Goal: Information Seeking & Learning: Check status

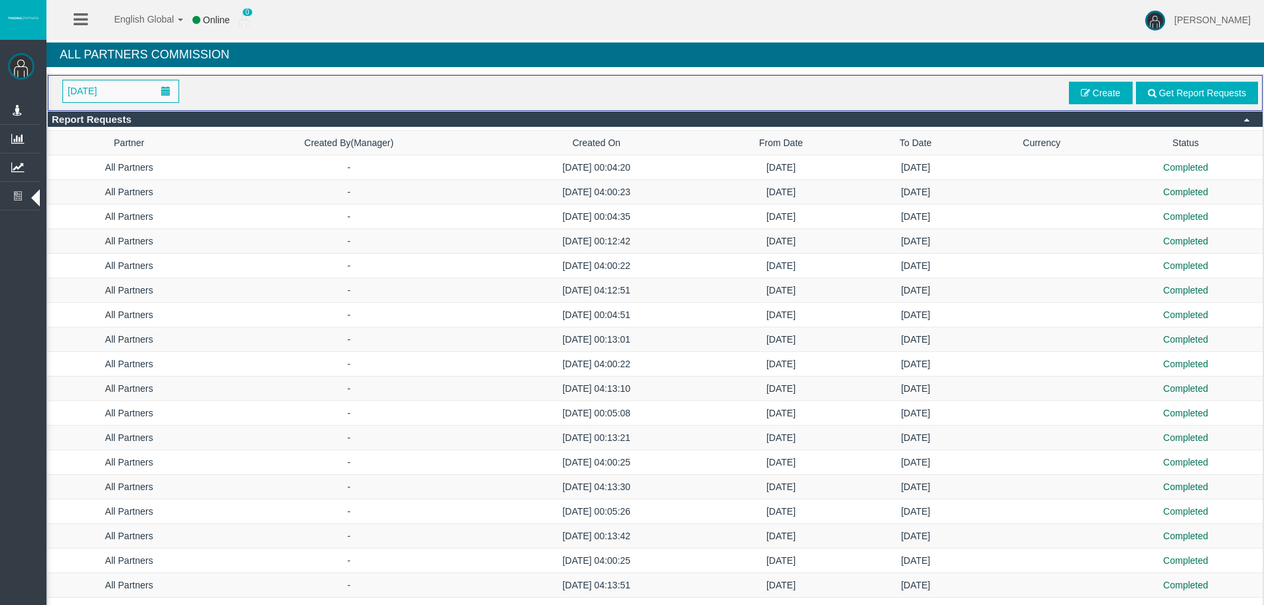
scroll to position [2626, 0]
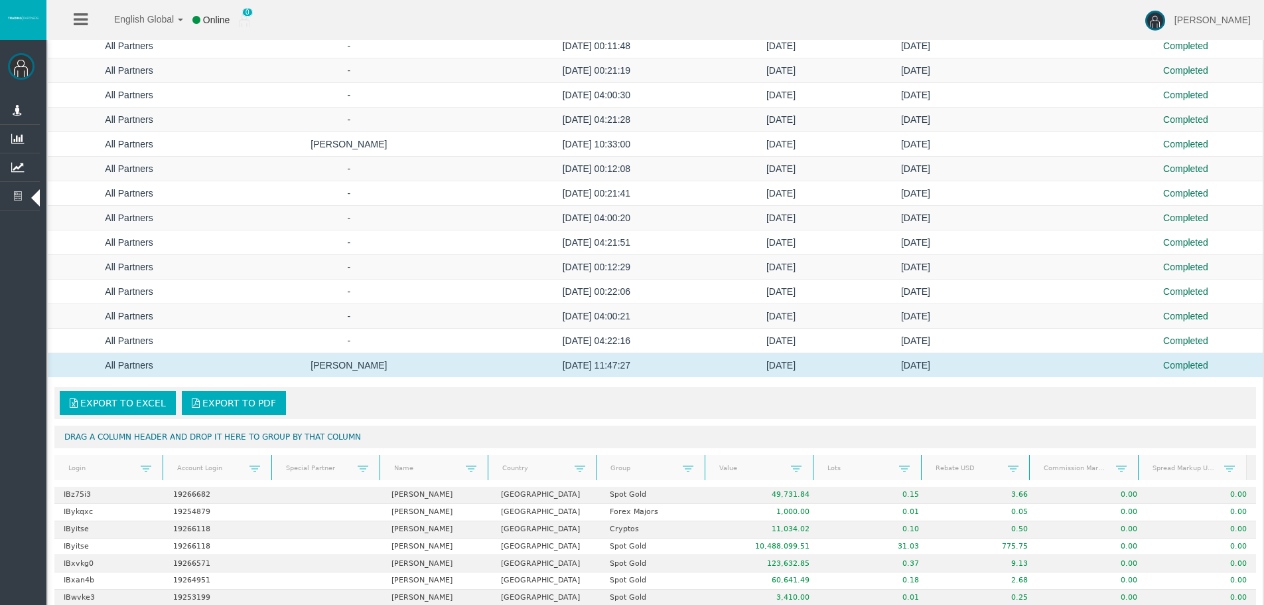
click at [17, 188] on icon at bounding box center [17, 196] width 35 height 28
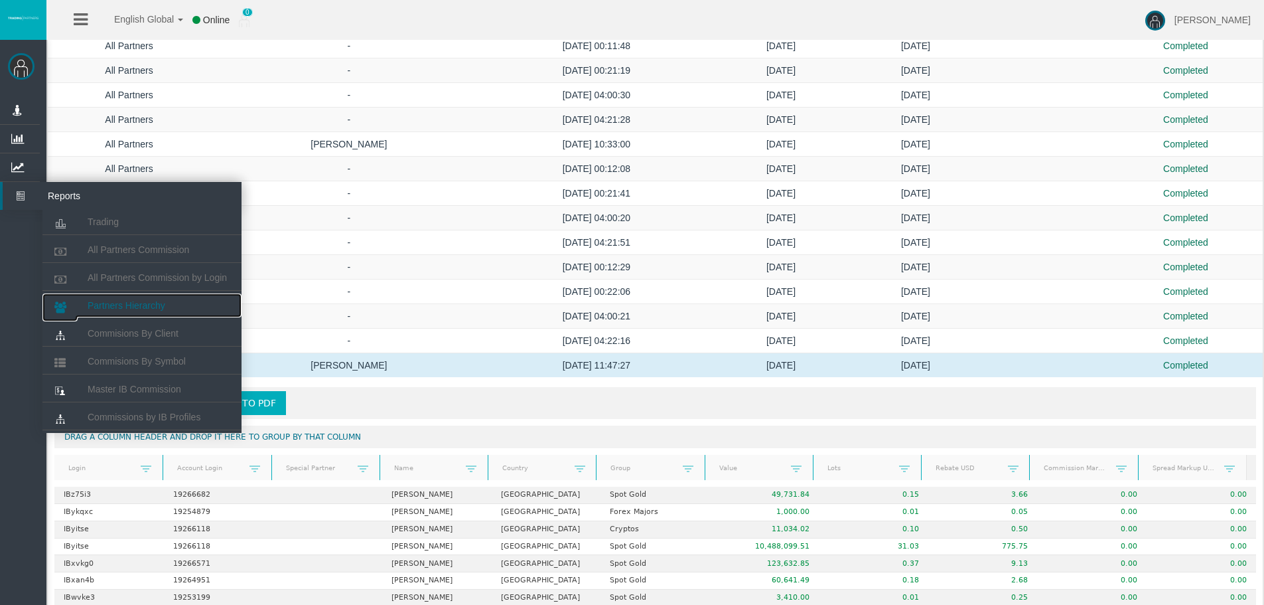
click at [116, 303] on span "Partners Hierarchy" at bounding box center [127, 305] width 78 height 11
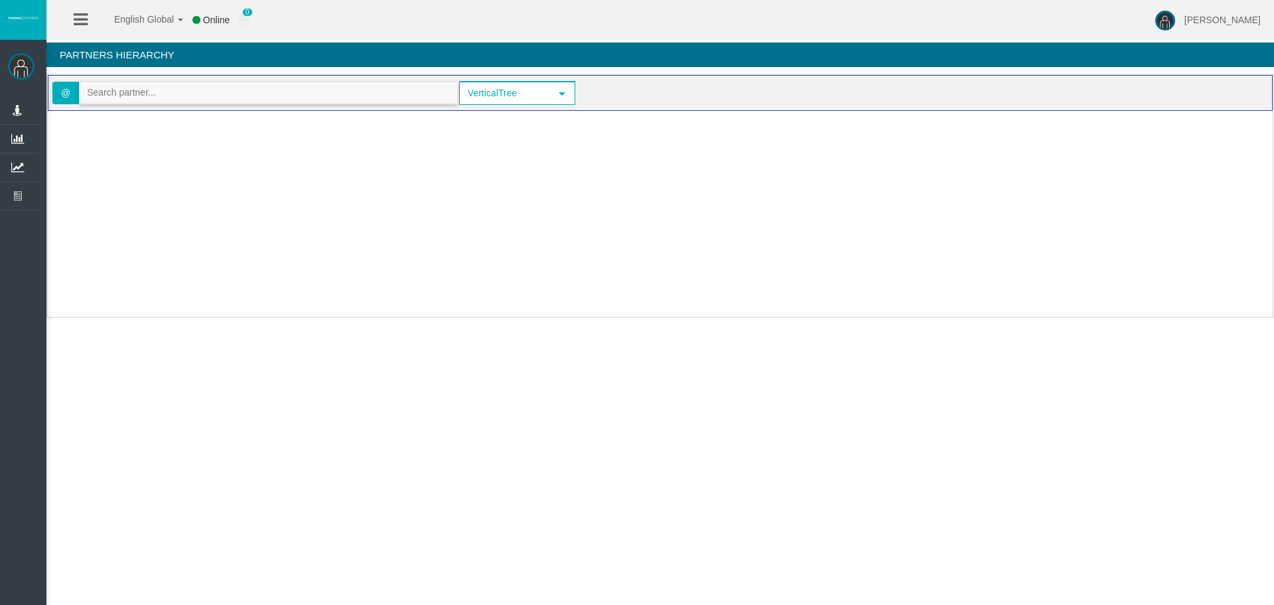
click at [142, 90] on input "text" at bounding box center [269, 92] width 378 height 21
paste input "IBzs0ig"
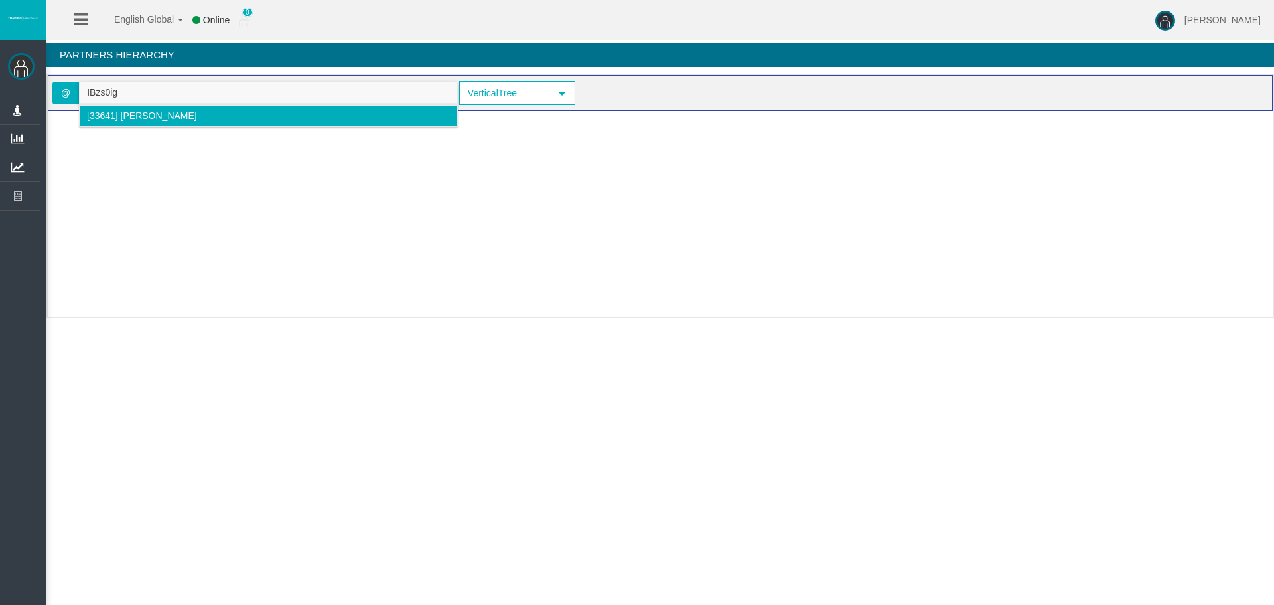
click at [171, 119] on span "[33641] [PERSON_NAME]" at bounding box center [142, 115] width 110 height 11
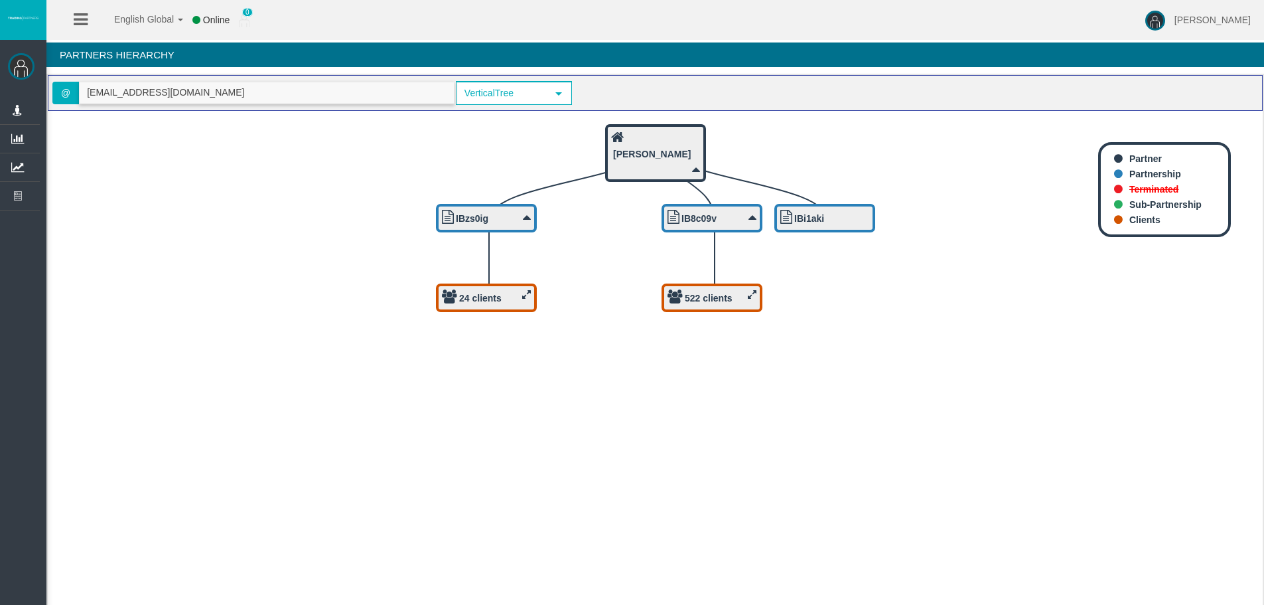
type input "[EMAIL_ADDRESS][DOMAIN_NAME]"
click at [327, 231] on icon "IBi1aki 522 clients IB8c09v 24 clients IBzs0ig [PERSON_NAME]" at bounding box center [655, 363] width 1215 height 504
click at [463, 287] on div "24 clients" at bounding box center [486, 297] width 101 height 29
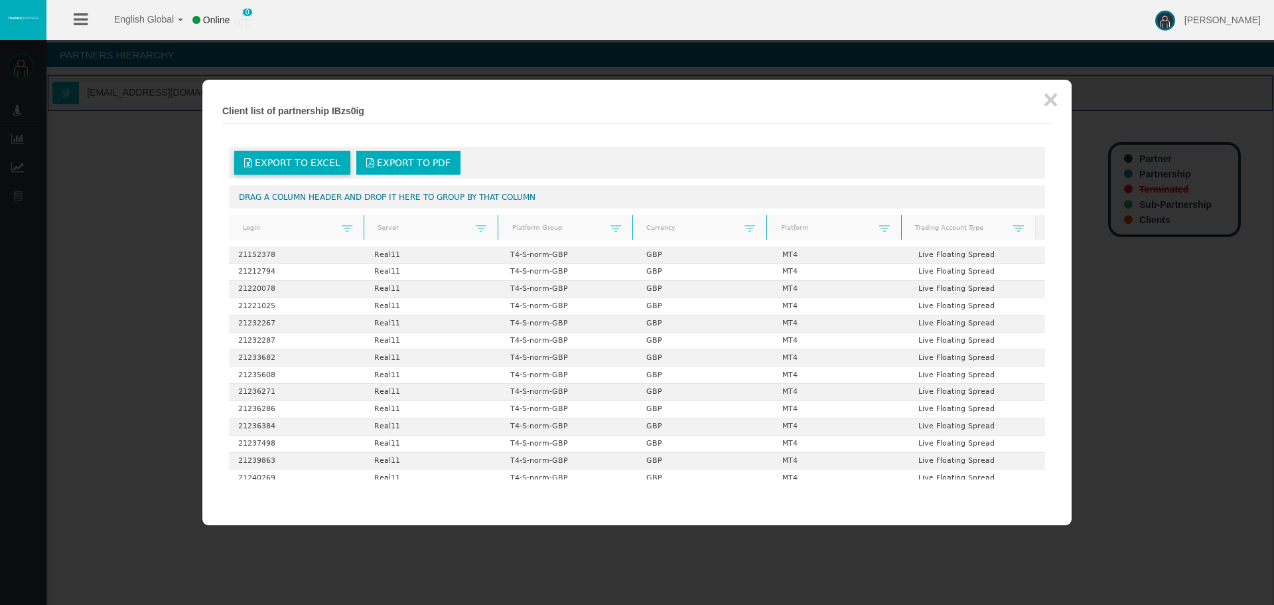
click at [297, 169] on link "Export to Excel" at bounding box center [292, 163] width 116 height 24
click at [1053, 94] on button "×" at bounding box center [1050, 99] width 15 height 27
